Goal: Navigation & Orientation: Find specific page/section

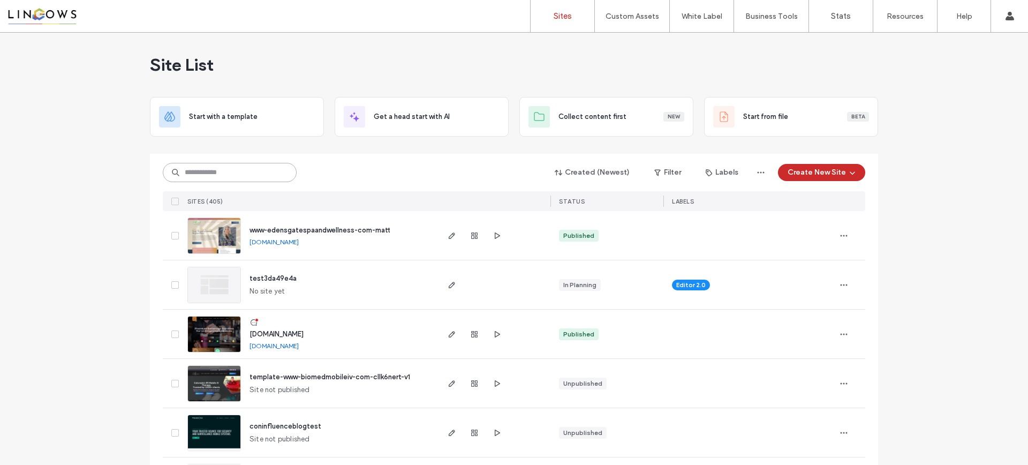
click at [219, 166] on input at bounding box center [230, 172] width 134 height 19
paste input "********"
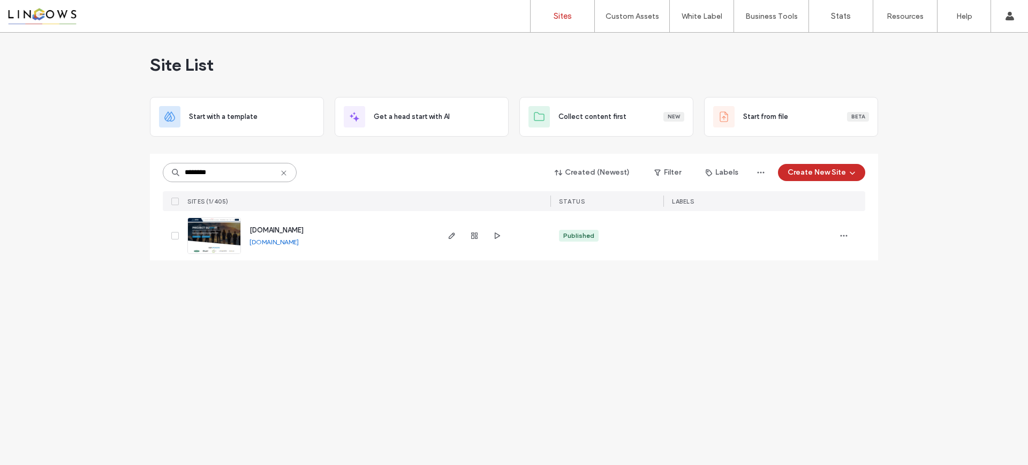
type input "********"
click at [219, 231] on img at bounding box center [214, 254] width 52 height 73
